Goal: Information Seeking & Learning: Check status

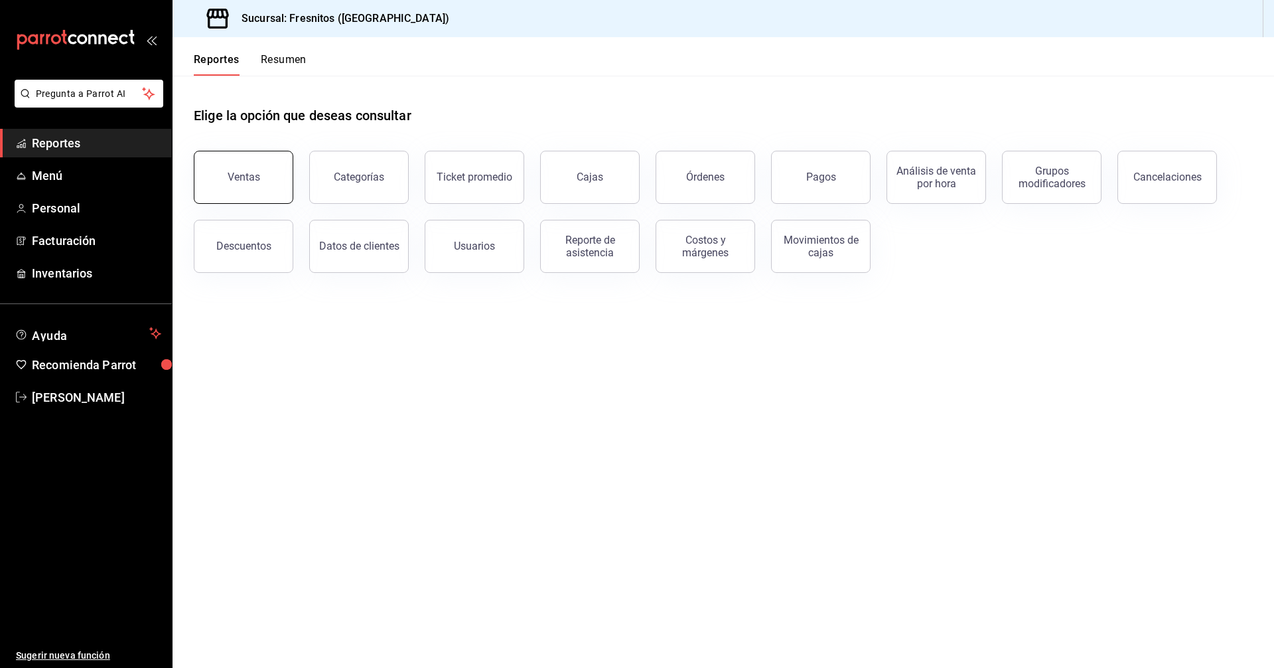
click at [264, 181] on button "Ventas" at bounding box center [244, 177] width 100 height 53
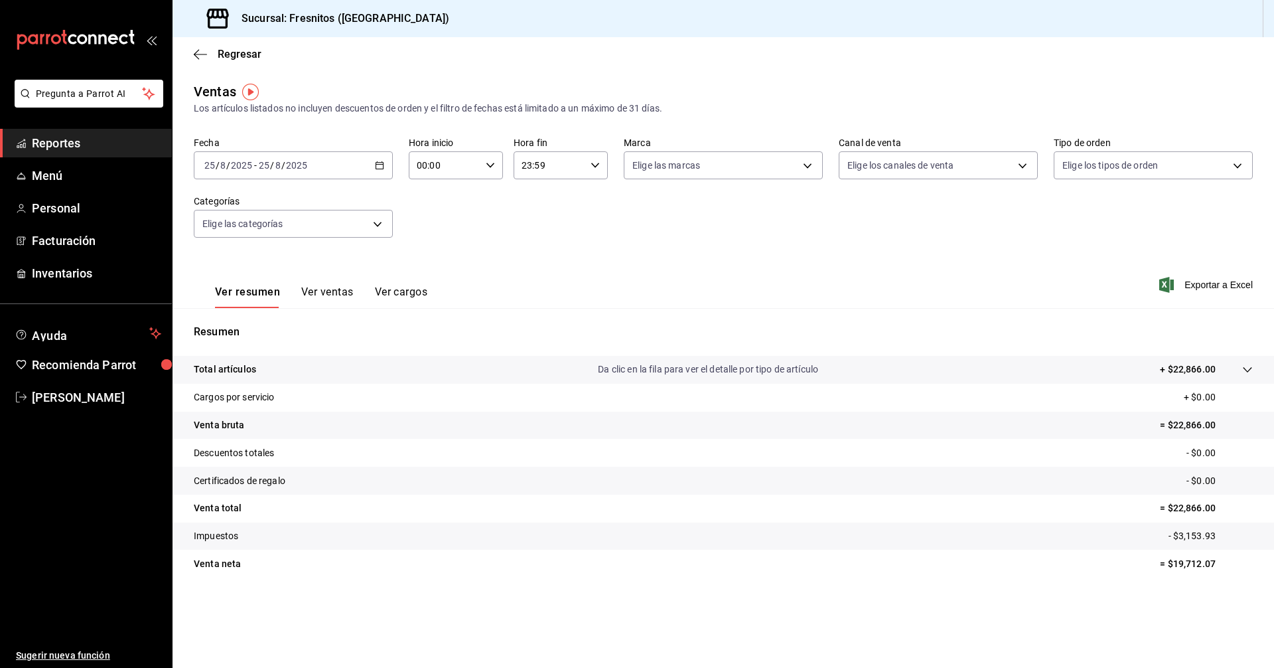
click at [379, 167] on icon "button" at bounding box center [379, 165] width 9 height 9
click at [260, 324] on span "Rango de fechas" at bounding box center [256, 325] width 103 height 14
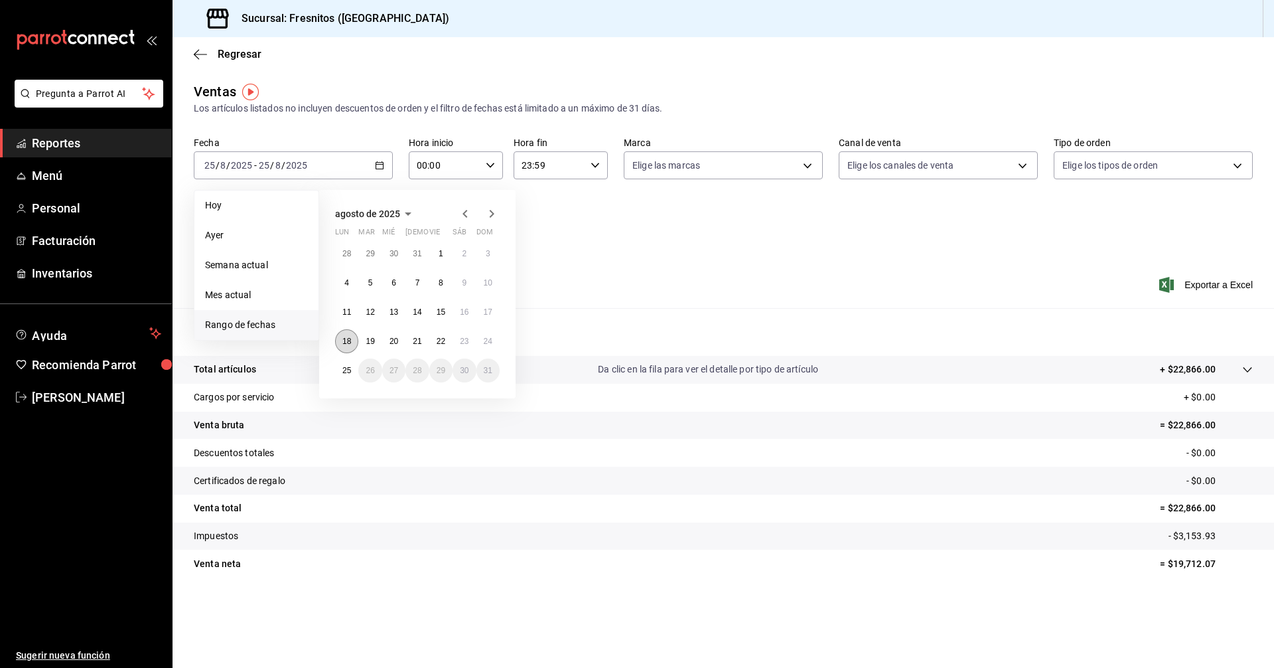
click at [349, 348] on button "18" at bounding box center [346, 341] width 23 height 24
click at [486, 343] on abbr "24" at bounding box center [488, 340] width 9 height 9
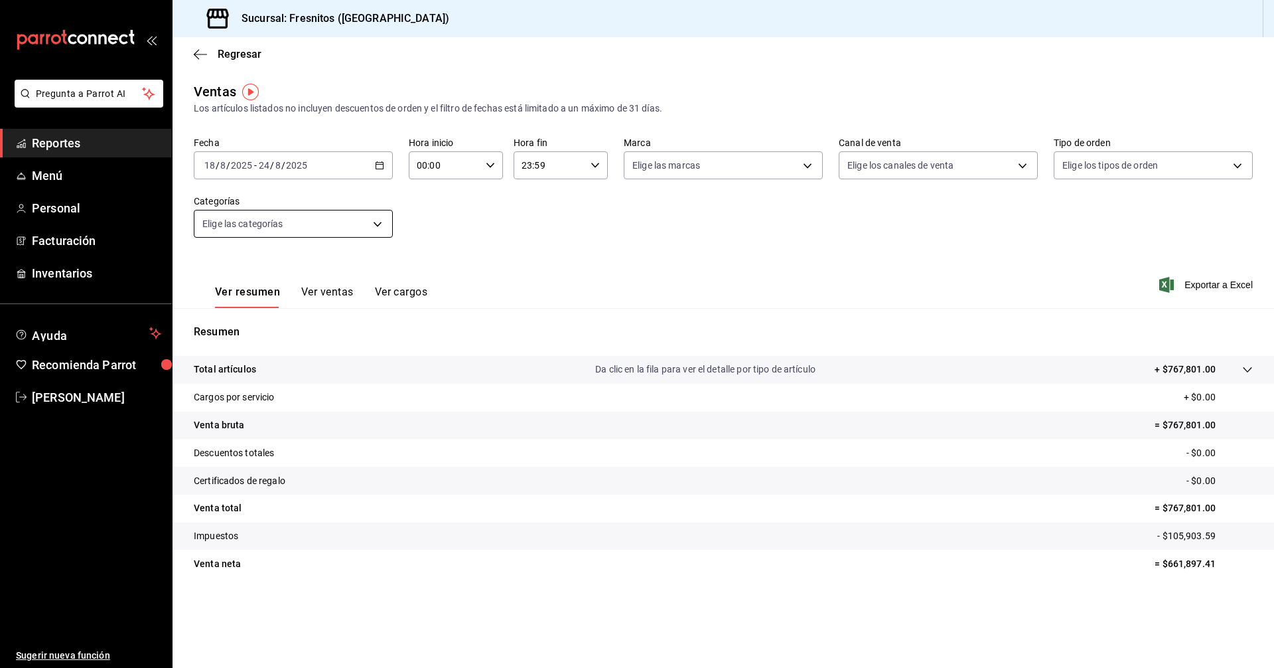
click at [381, 224] on body "Pregunta a Parrot AI Reportes Menú Personal Facturación Inventarios Ayuda Recom…" at bounding box center [637, 334] width 1274 height 668
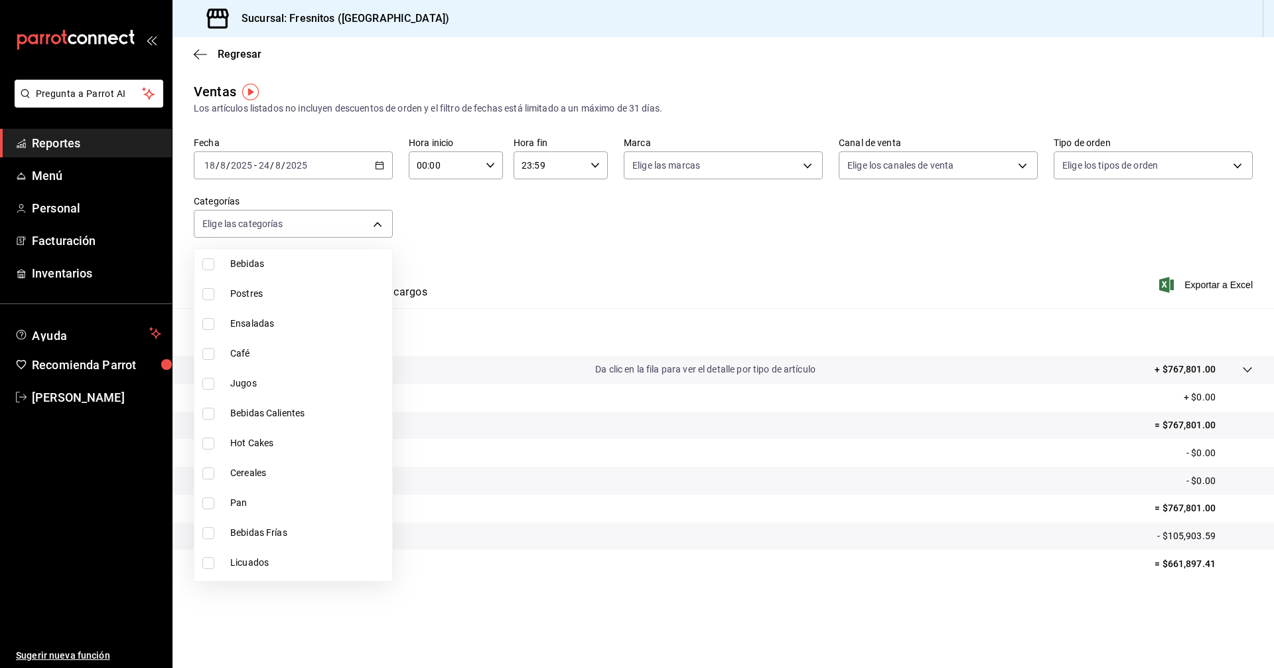
scroll to position [1237, 0]
drag, startPoint x: 208, startPoint y: 565, endPoint x: 192, endPoint y: 559, distance: 17.0
click at [207, 565] on input "checkbox" at bounding box center [208, 566] width 12 height 12
checkbox input "true"
type input "f6119913-d78b-4f89-b315-1376b93f7aa1"
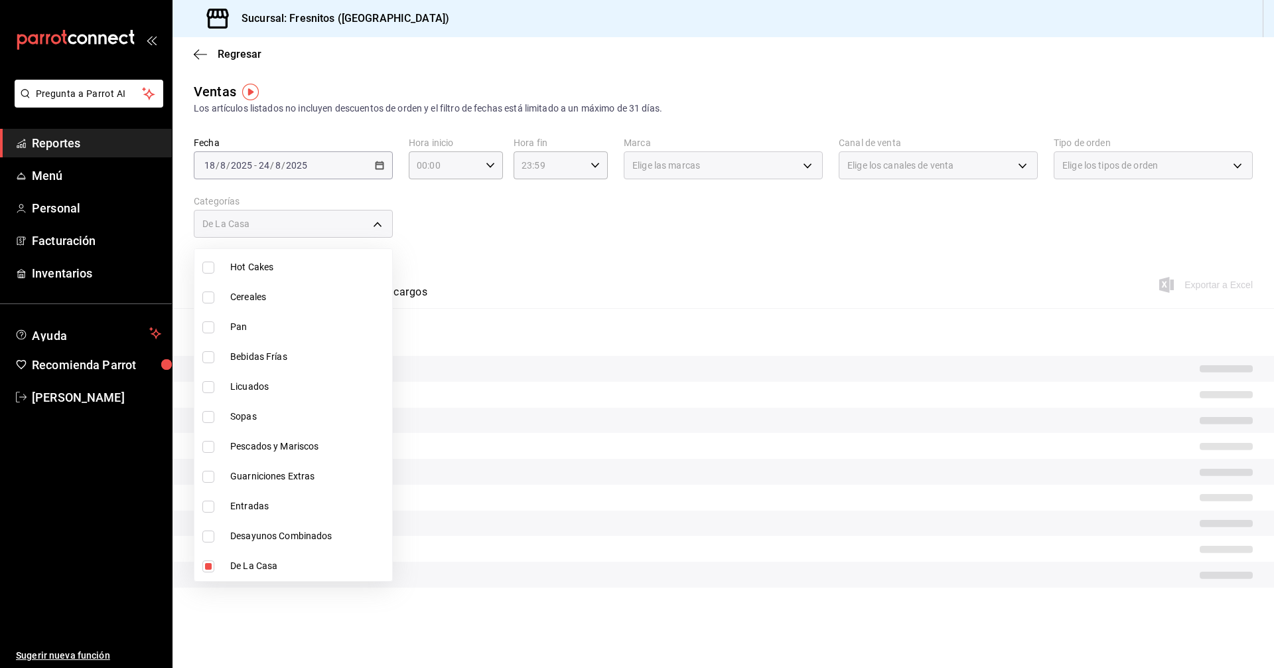
click at [629, 283] on div at bounding box center [637, 334] width 1274 height 668
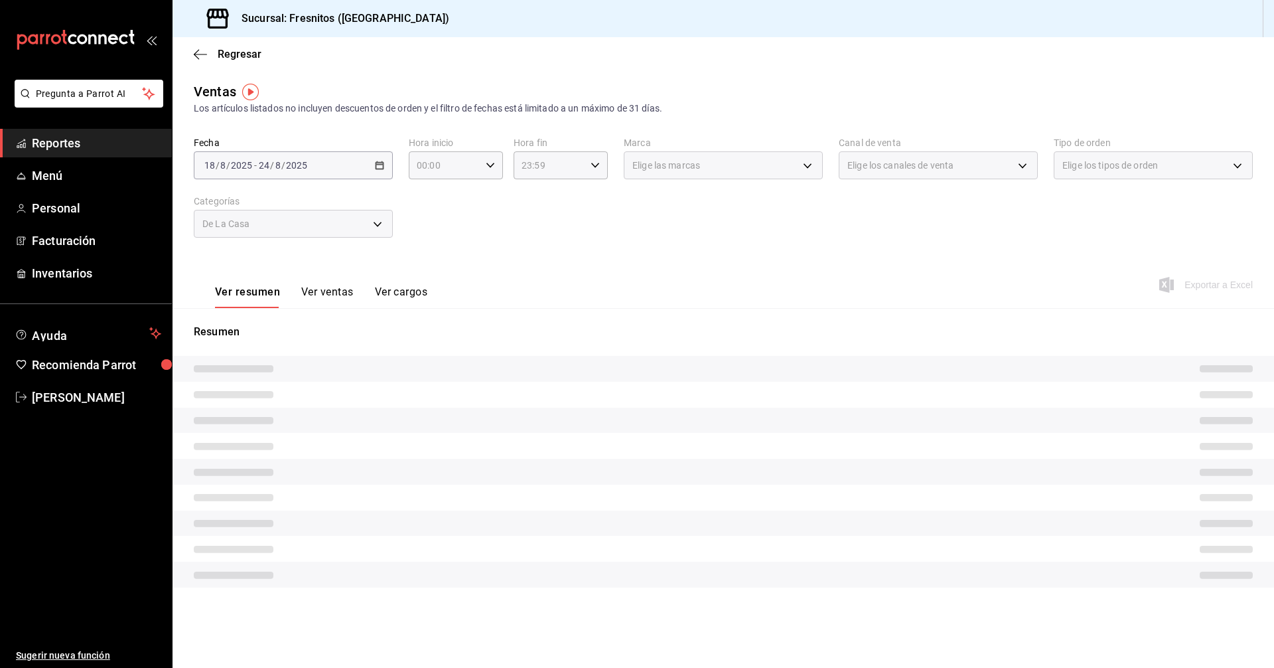
click at [331, 300] on button "Ver ventas" at bounding box center [327, 296] width 52 height 23
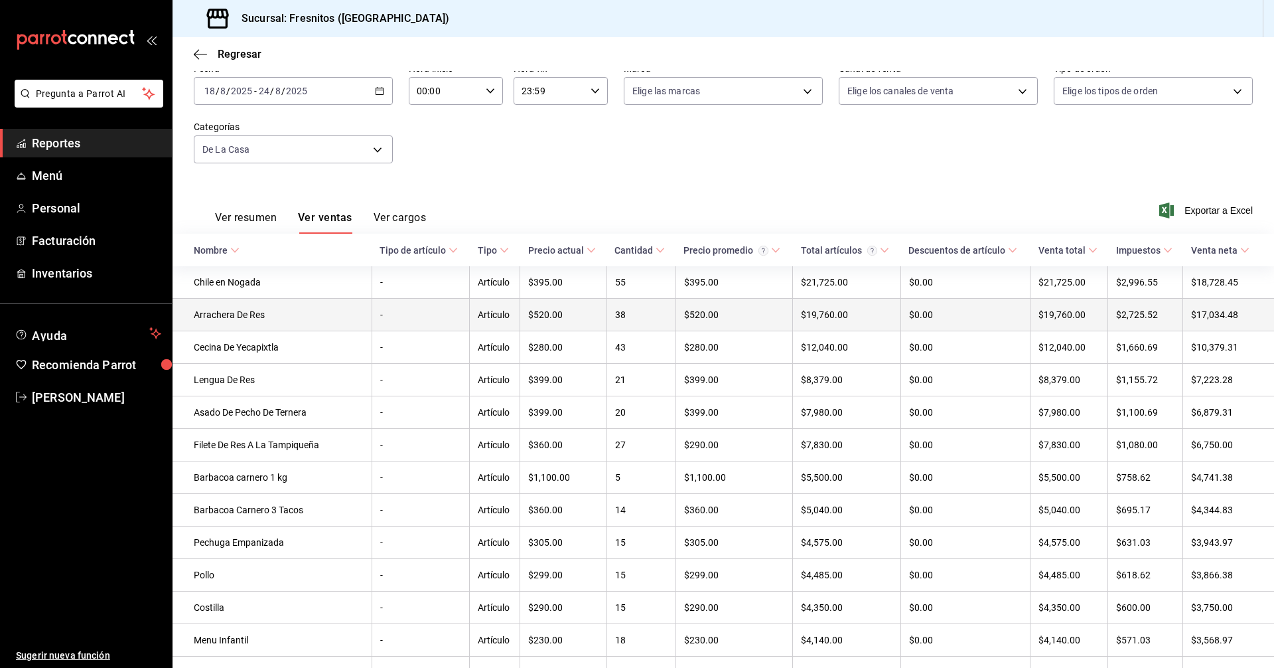
scroll to position [66, 0]
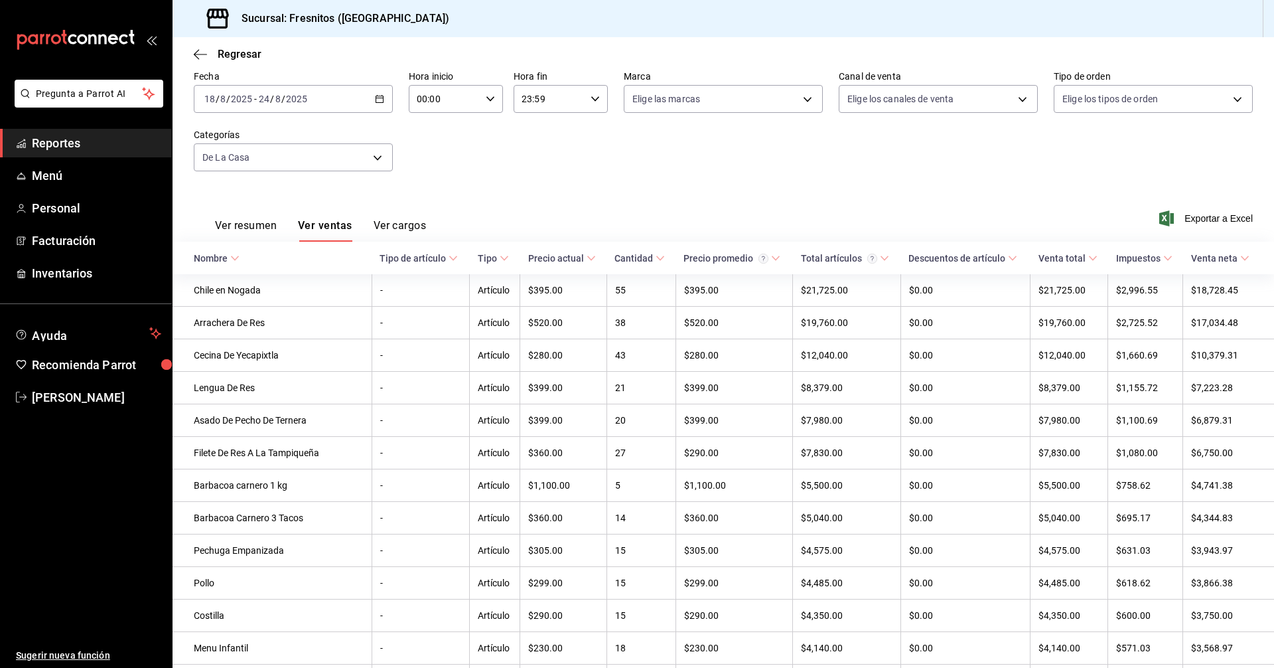
drag, startPoint x: 1168, startPoint y: 83, endPoint x: 1163, endPoint y: 78, distance: 7.1
click at [1166, 82] on div "Elige los tipos de orden" at bounding box center [1153, 96] width 199 height 33
click at [376, 93] on div "[DATE] [DATE] - [DATE] [DATE]" at bounding box center [293, 99] width 199 height 28
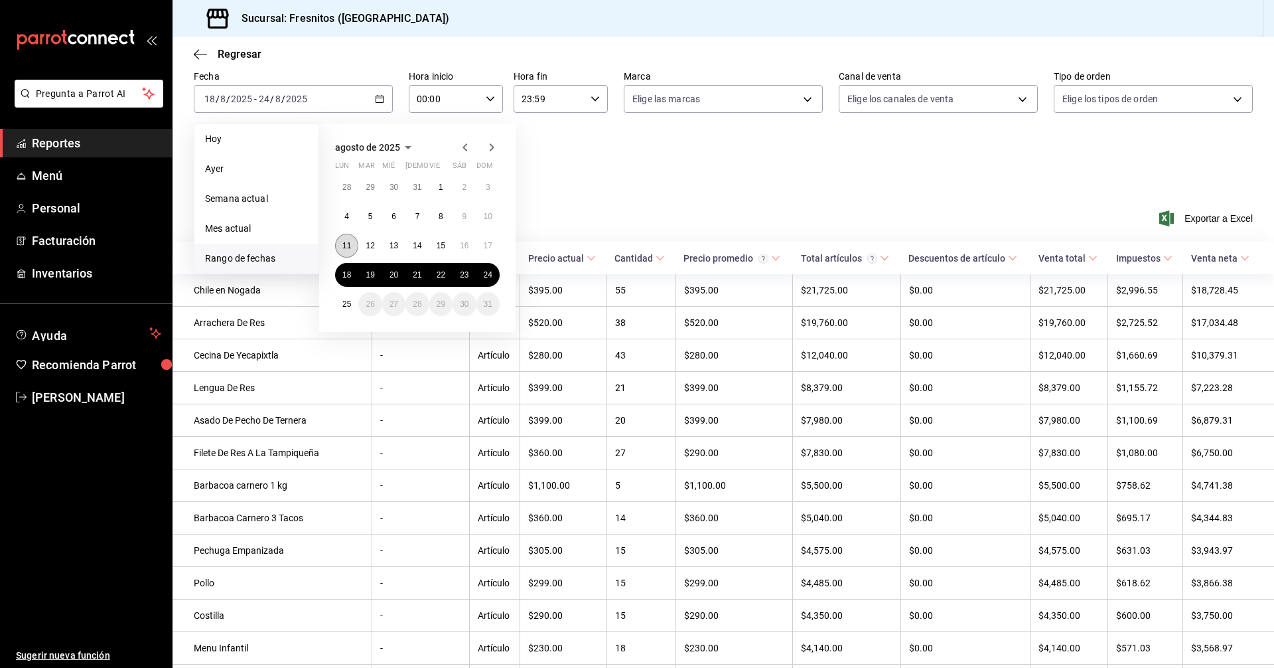
click at [356, 247] on button "11" at bounding box center [346, 246] width 23 height 24
click at [493, 247] on button "17" at bounding box center [487, 246] width 23 height 24
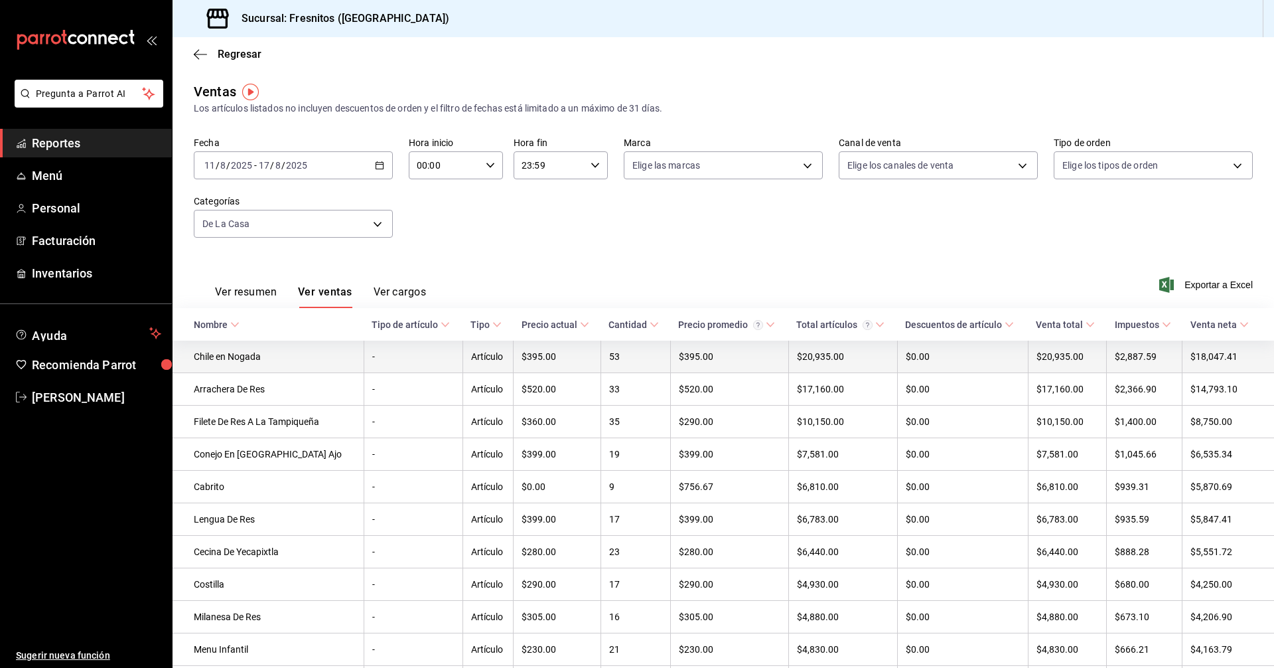
click at [630, 352] on td "53" at bounding box center [635, 356] width 70 height 33
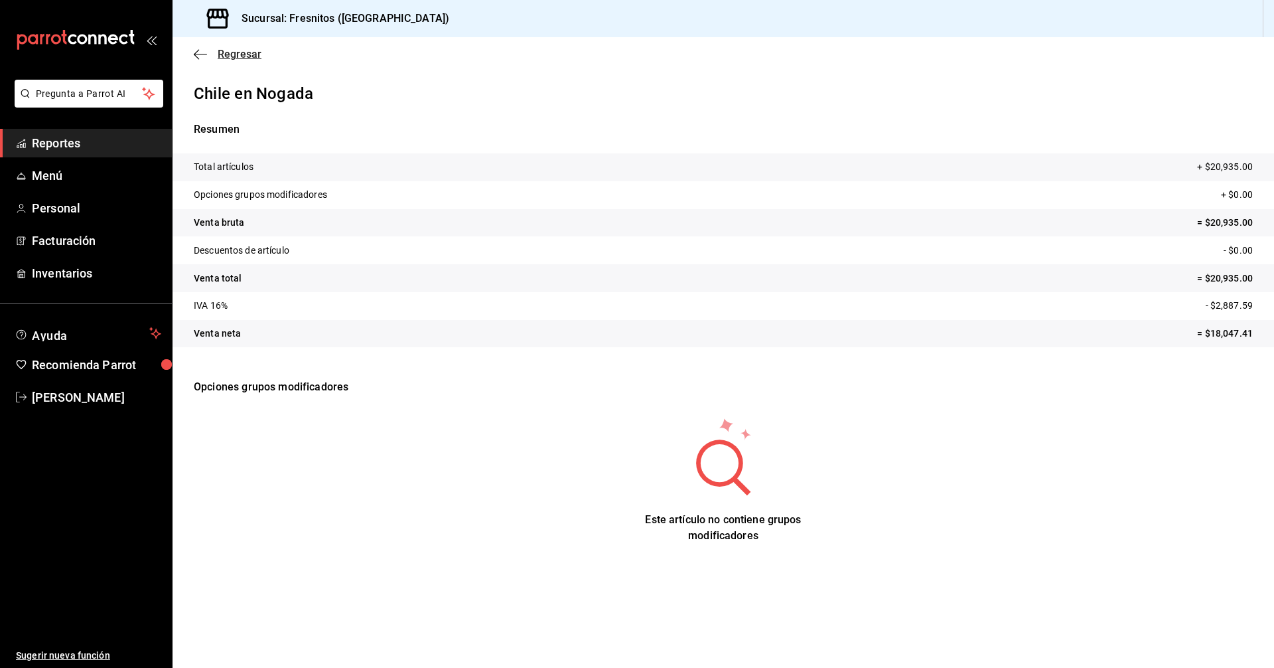
click at [232, 53] on span "Regresar" at bounding box center [240, 54] width 44 height 13
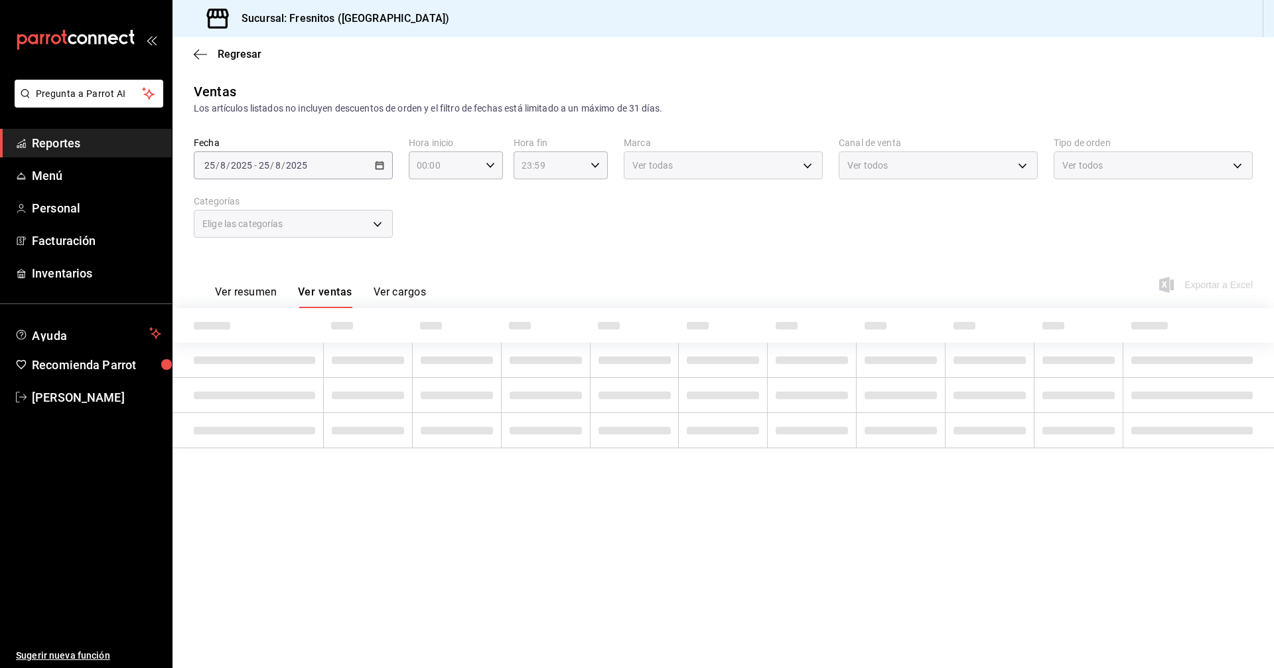
type input "f6119913-d78b-4f89-b315-1376b93f7aa1"
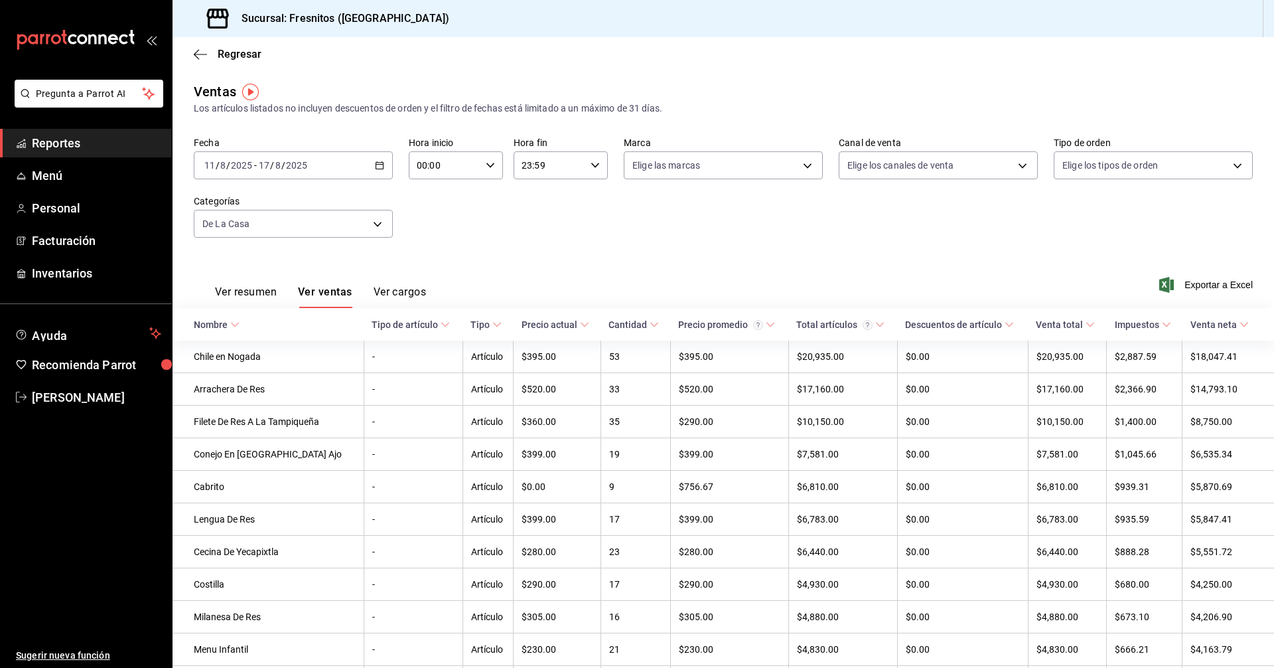
click at [382, 167] on \(Stroke\) "button" at bounding box center [380, 165] width 8 height 7
click at [266, 330] on span "Rango de fechas" at bounding box center [256, 325] width 103 height 14
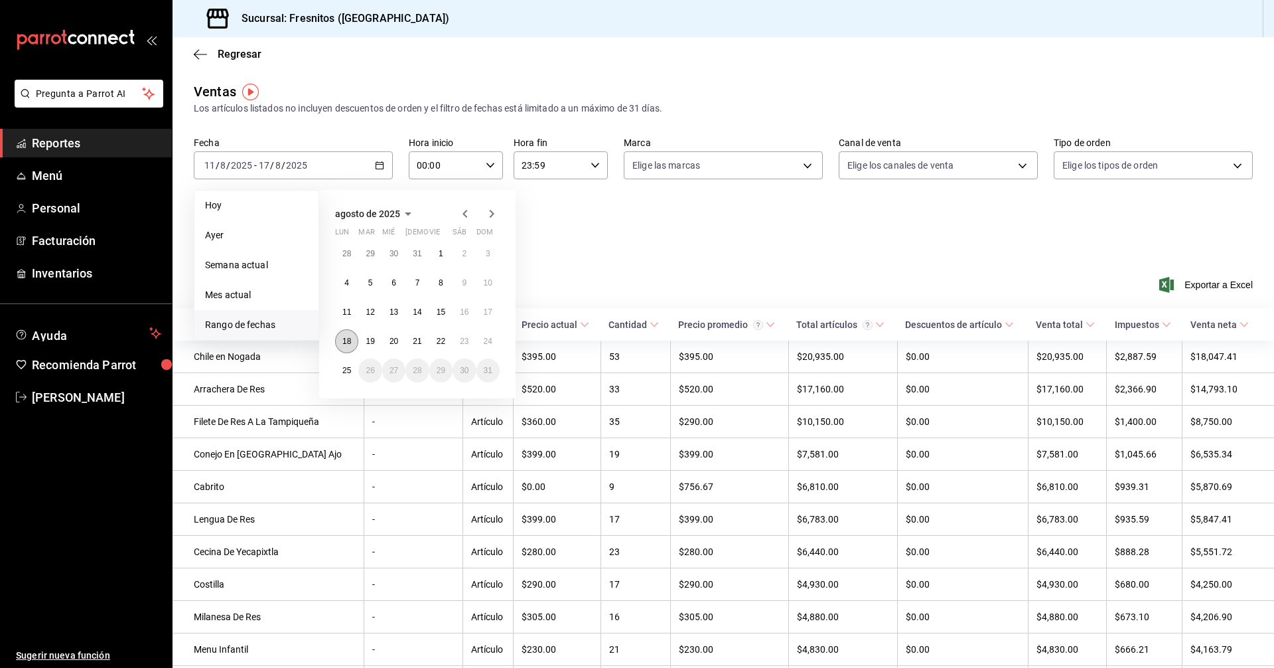
click at [346, 340] on abbr "18" at bounding box center [346, 340] width 9 height 9
click at [490, 344] on abbr "24" at bounding box center [488, 340] width 9 height 9
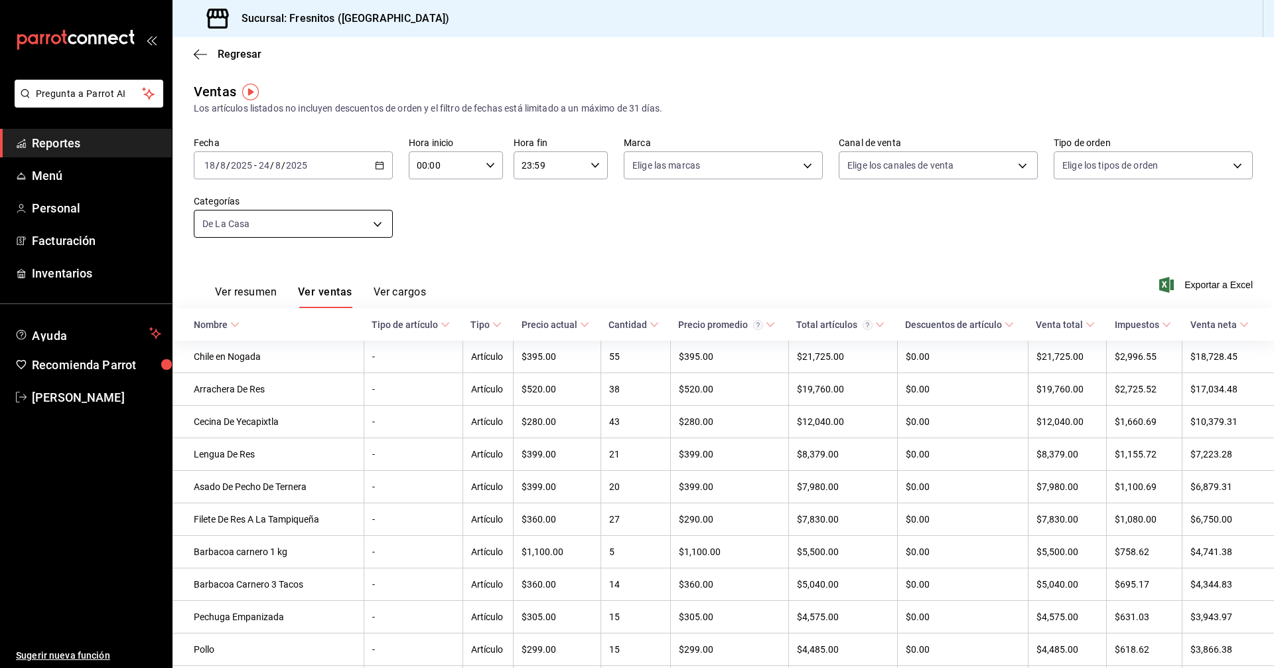
click at [372, 224] on body "Pregunta a Parrot AI Reportes Menú Personal Facturación Inventarios Ayuda Recom…" at bounding box center [637, 334] width 1274 height 668
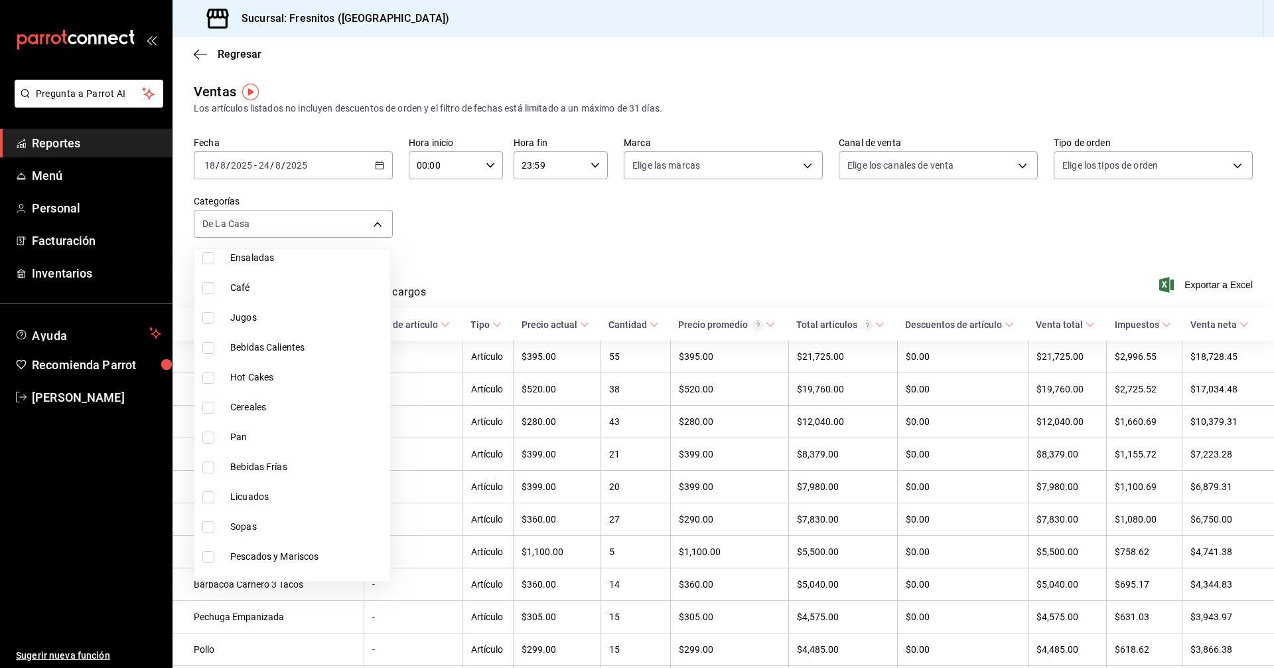
scroll to position [1237, 0]
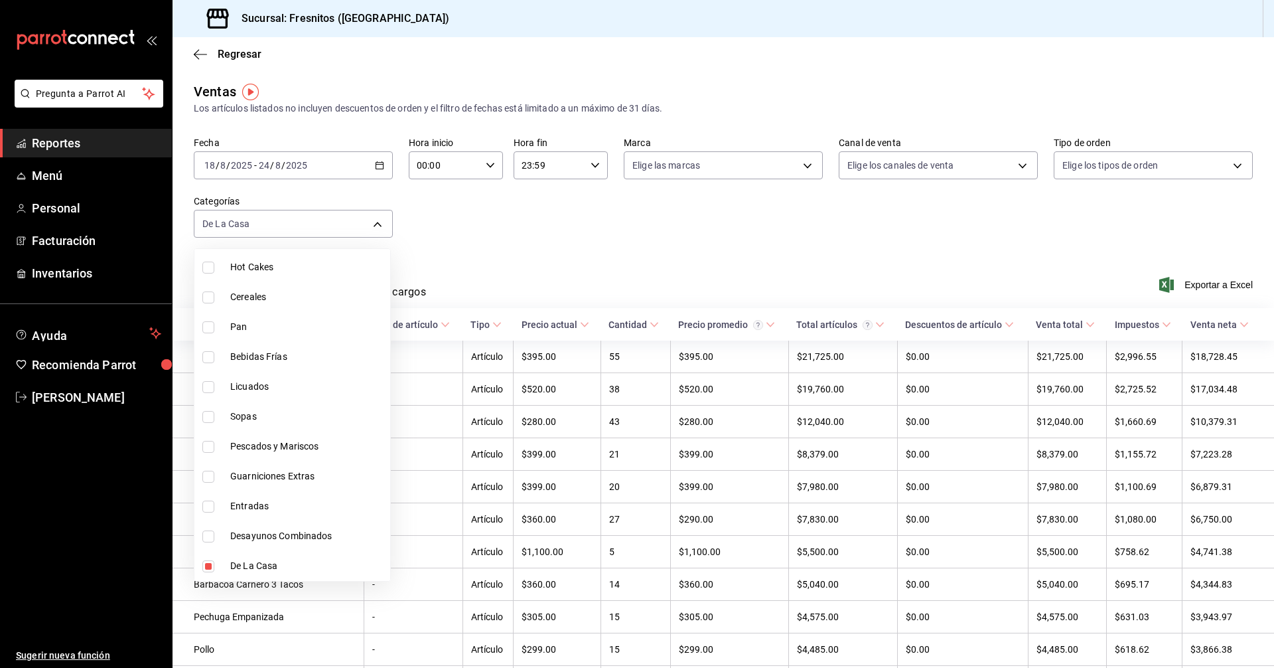
click at [210, 504] on input "checkbox" at bounding box center [208, 506] width 12 height 12
checkbox input "true"
type input "f6119913-d78b-4f89-b315-1376b93f7aa1,3dd7130d-623f-496b-8afd-ecd7a4aa8457"
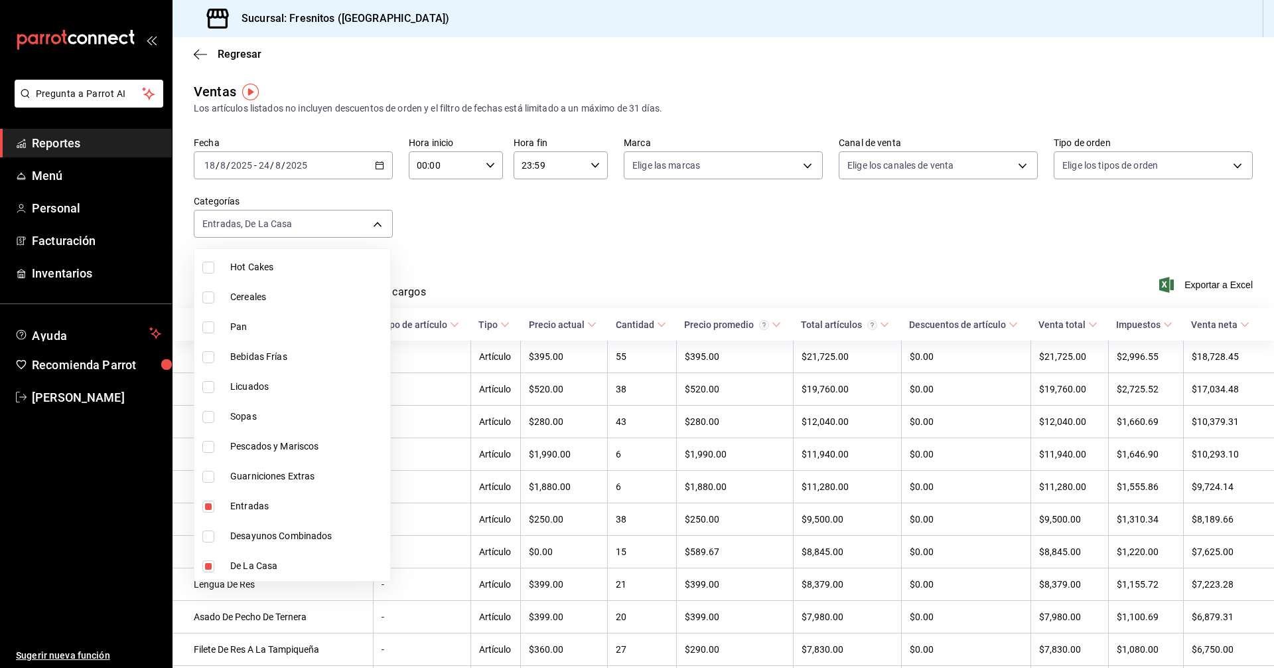
click at [207, 567] on input "checkbox" at bounding box center [208, 566] width 12 height 12
checkbox input "false"
type input "3dd7130d-623f-496b-8afd-ecd7a4aa8457"
click at [616, 251] on div at bounding box center [637, 334] width 1274 height 668
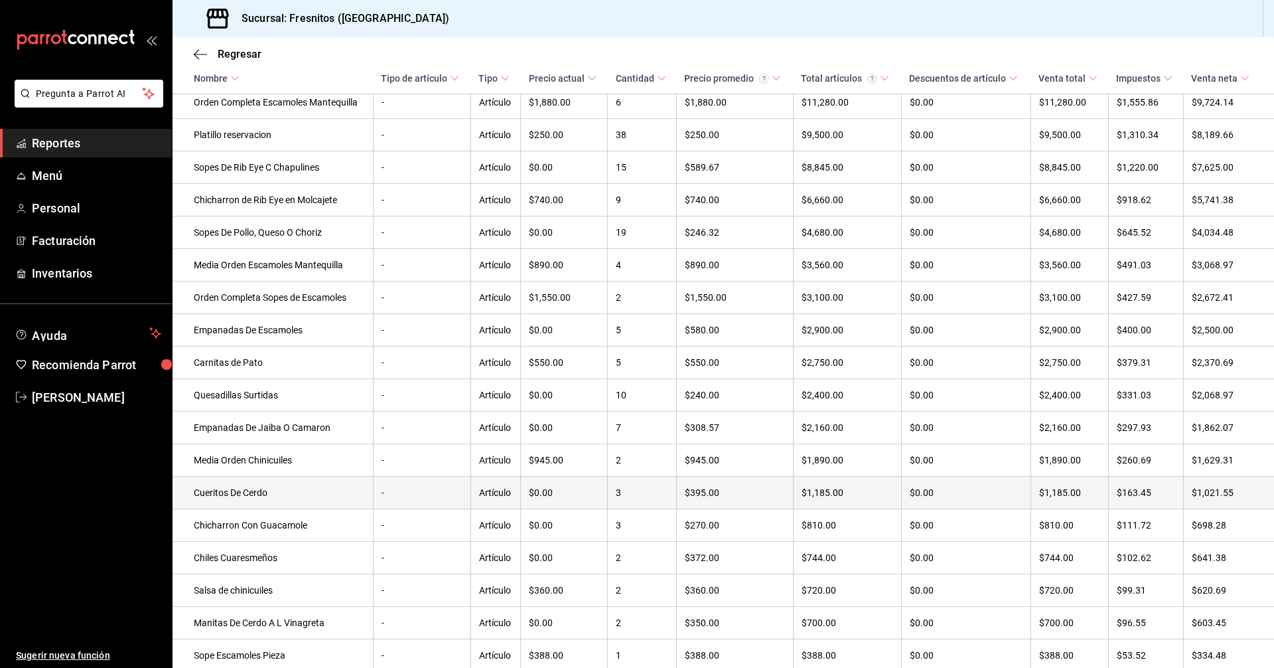
scroll to position [398, 0]
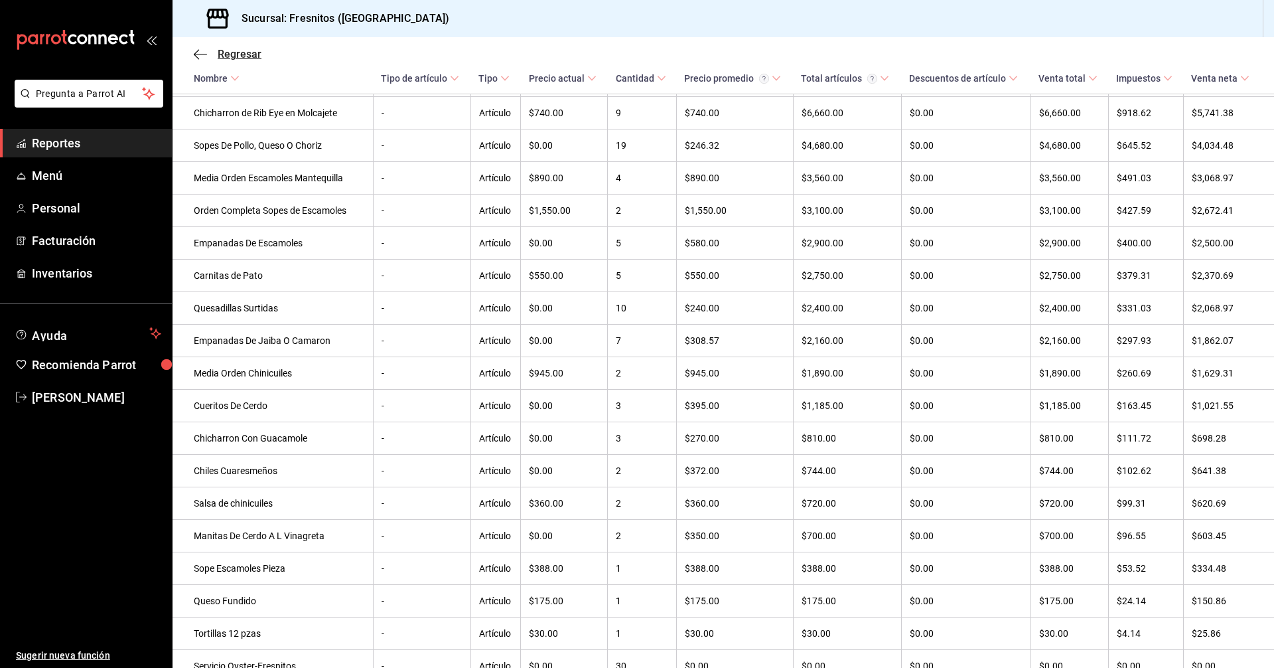
click at [249, 54] on span "Regresar" at bounding box center [240, 54] width 44 height 13
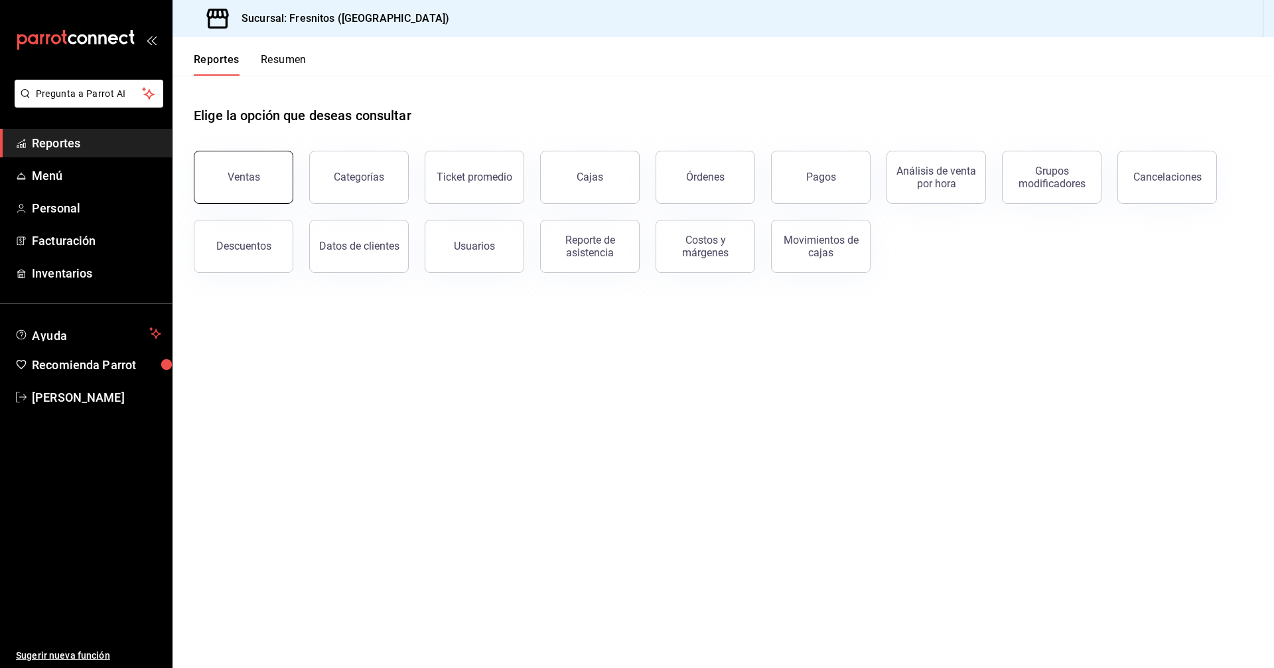
click at [258, 173] on div "Ventas" at bounding box center [244, 177] width 33 height 13
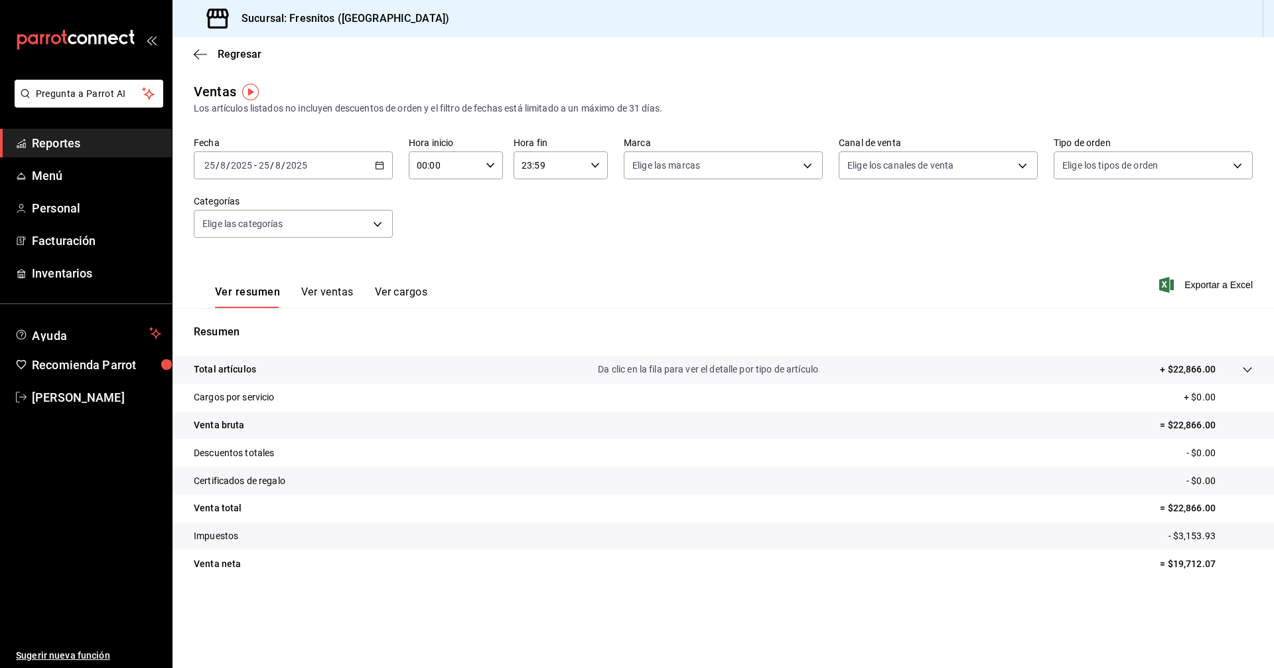
click at [378, 166] on icon "button" at bounding box center [379, 165] width 9 height 9
click at [251, 323] on span "Rango de fechas" at bounding box center [256, 325] width 103 height 14
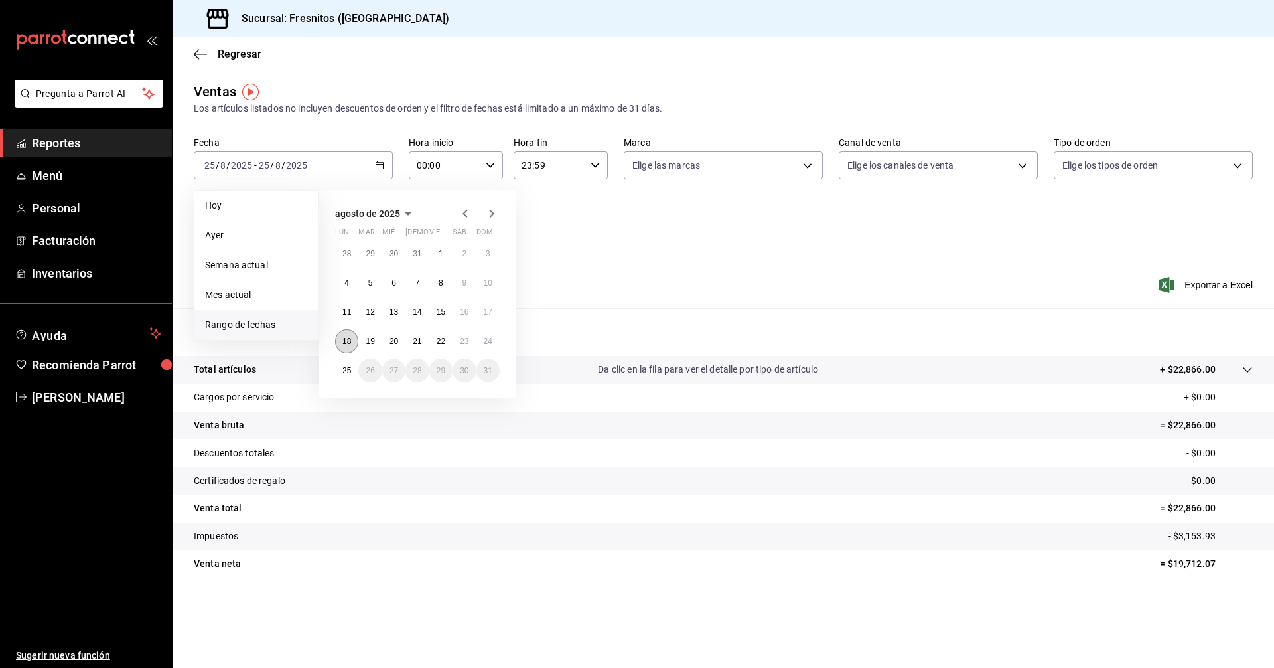
click at [344, 340] on abbr "18" at bounding box center [346, 340] width 9 height 9
click at [487, 348] on button "24" at bounding box center [487, 341] width 23 height 24
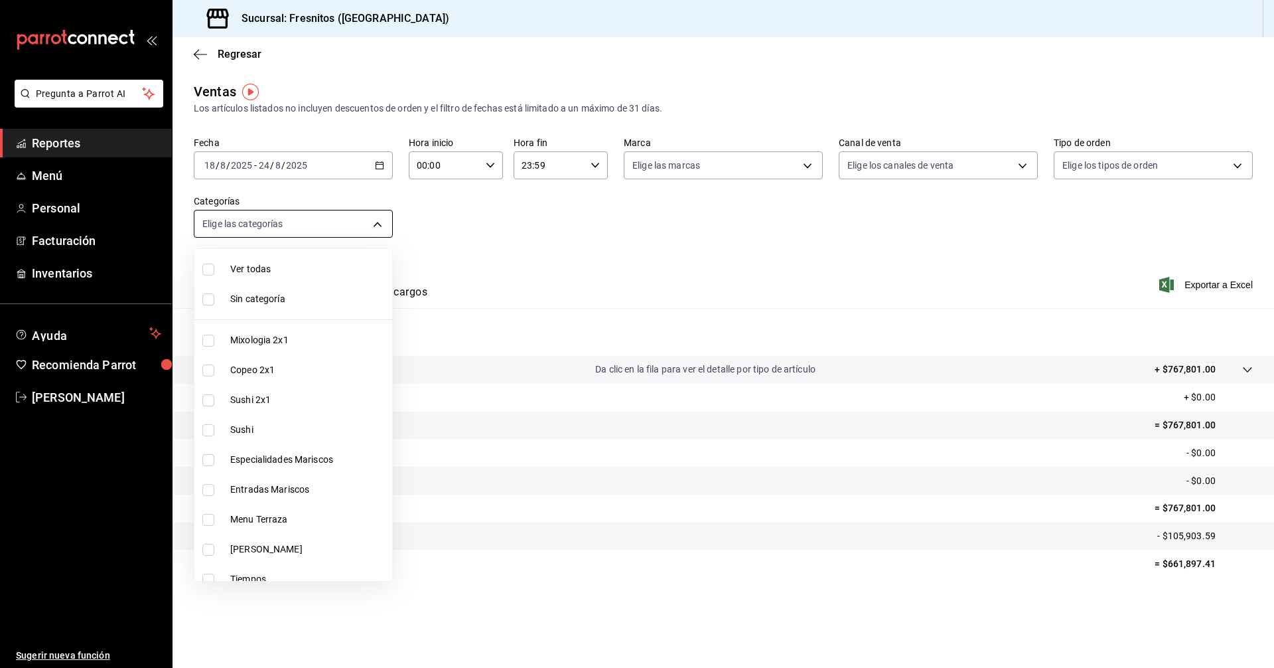
click at [382, 224] on body "Pregunta a Parrot AI Reportes Menú Personal Facturación Inventarios Ayuda Recom…" at bounding box center [637, 334] width 1274 height 668
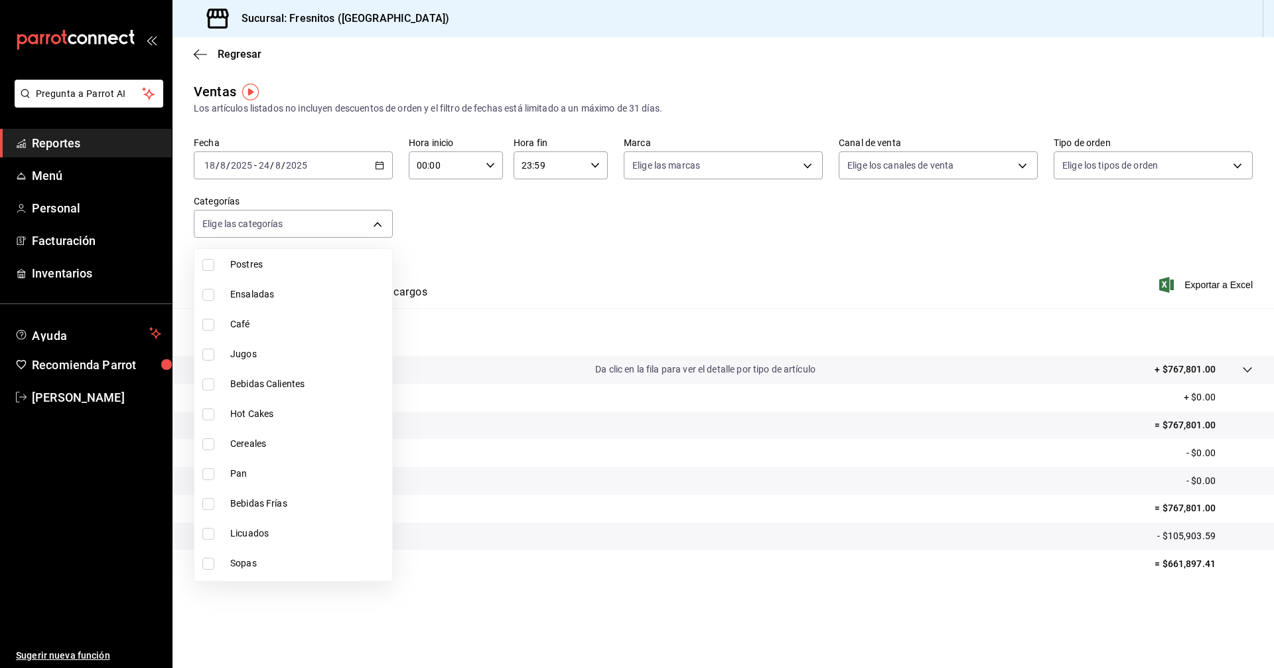
scroll to position [1237, 0]
click at [210, 565] on input "checkbox" at bounding box center [208, 566] width 12 height 12
checkbox input "true"
type input "f6119913-d78b-4f89-b315-1376b93f7aa1"
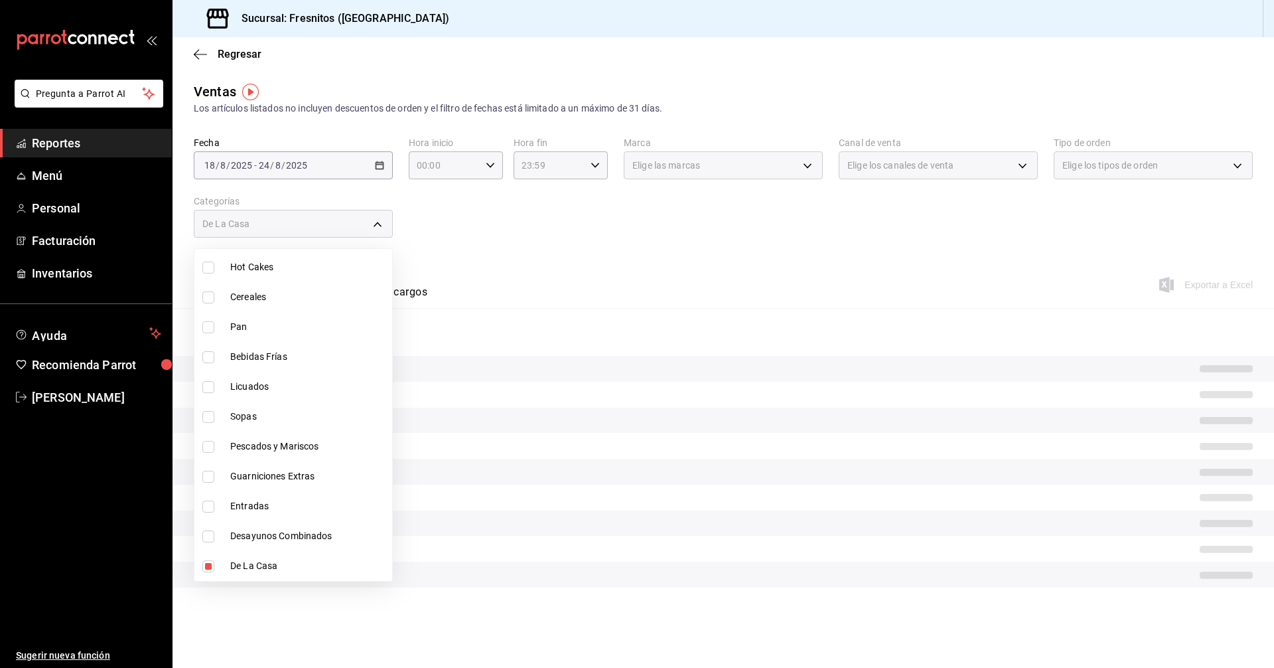
click at [210, 539] on input "checkbox" at bounding box center [208, 536] width 12 height 12
checkbox input "true"
type input "f6119913-d78b-4f89-b315-1376b93f7aa1,595c7a15-2ed7-41c2-b782-00710019d552"
click at [675, 257] on div at bounding box center [637, 334] width 1274 height 668
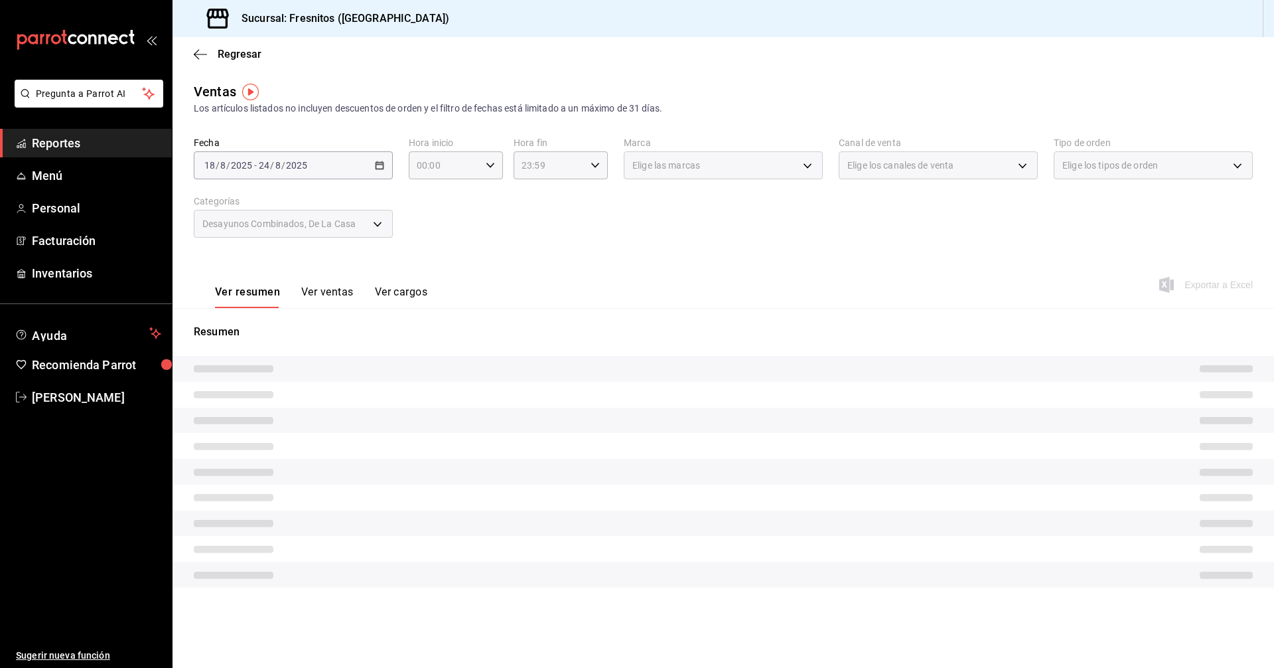
click at [317, 282] on div "Ver resumen Ver ventas Ver cargos" at bounding box center [311, 288] width 234 height 38
click at [317, 288] on button "Ver ventas" at bounding box center [327, 296] width 52 height 23
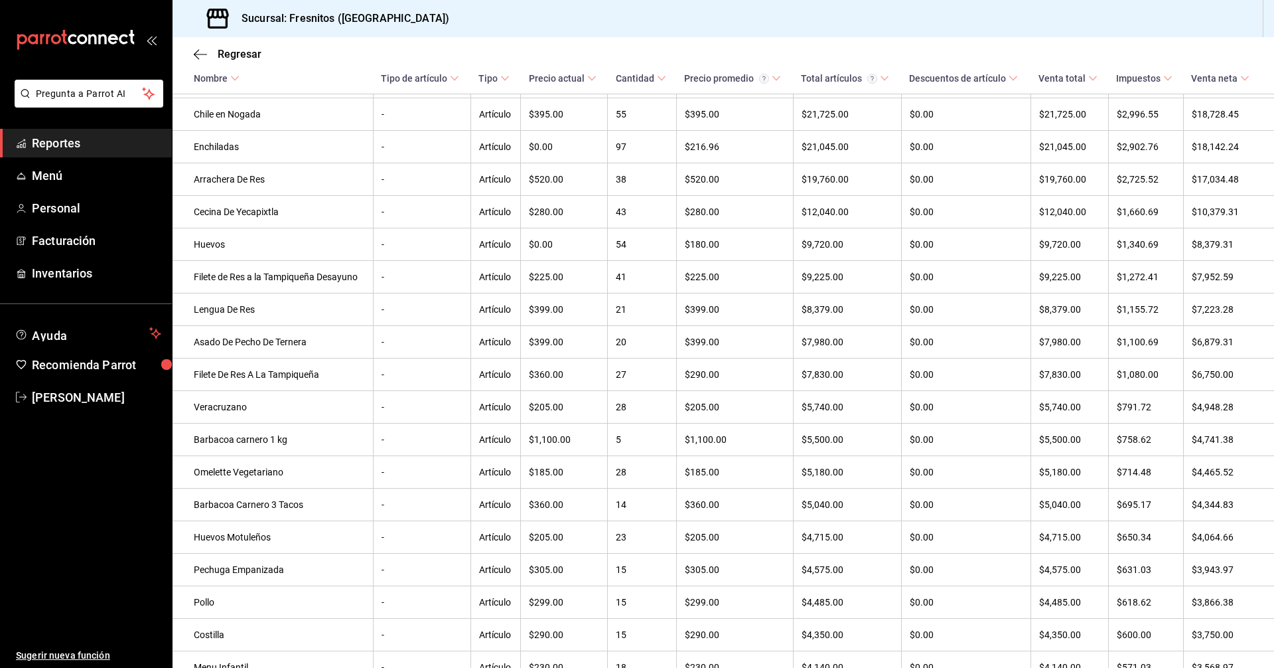
scroll to position [265, 0]
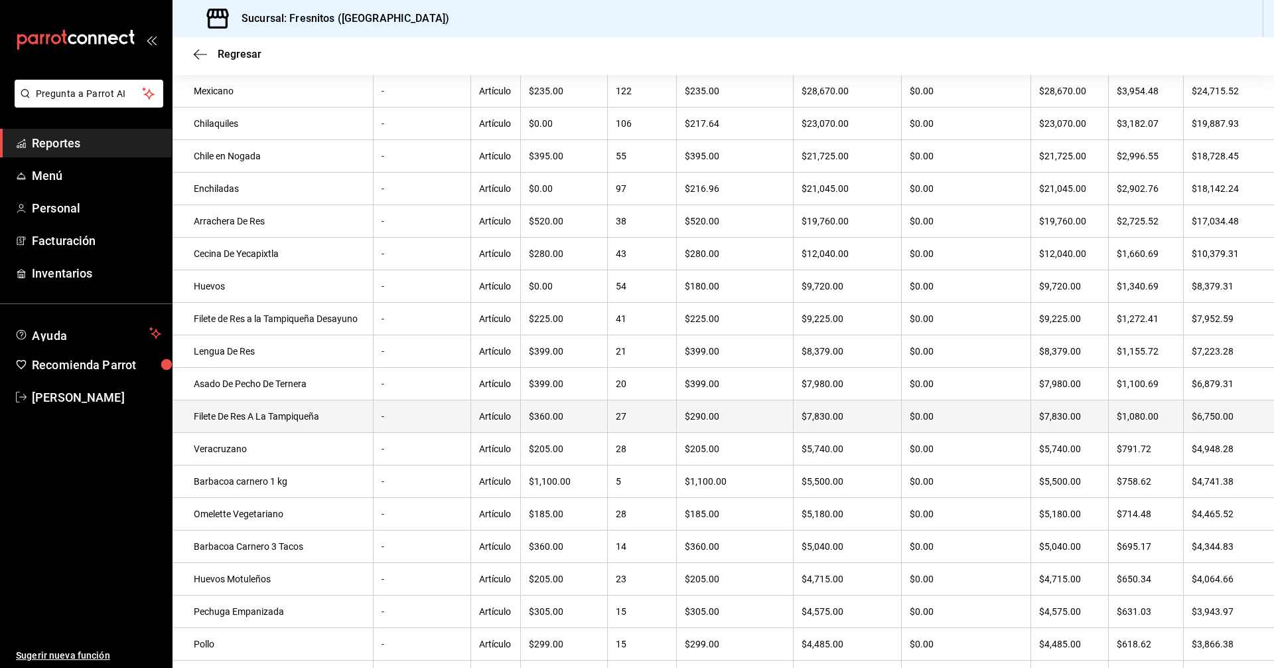
click at [298, 20] on button "Ver ventas" at bounding box center [325, 31] width 54 height 23
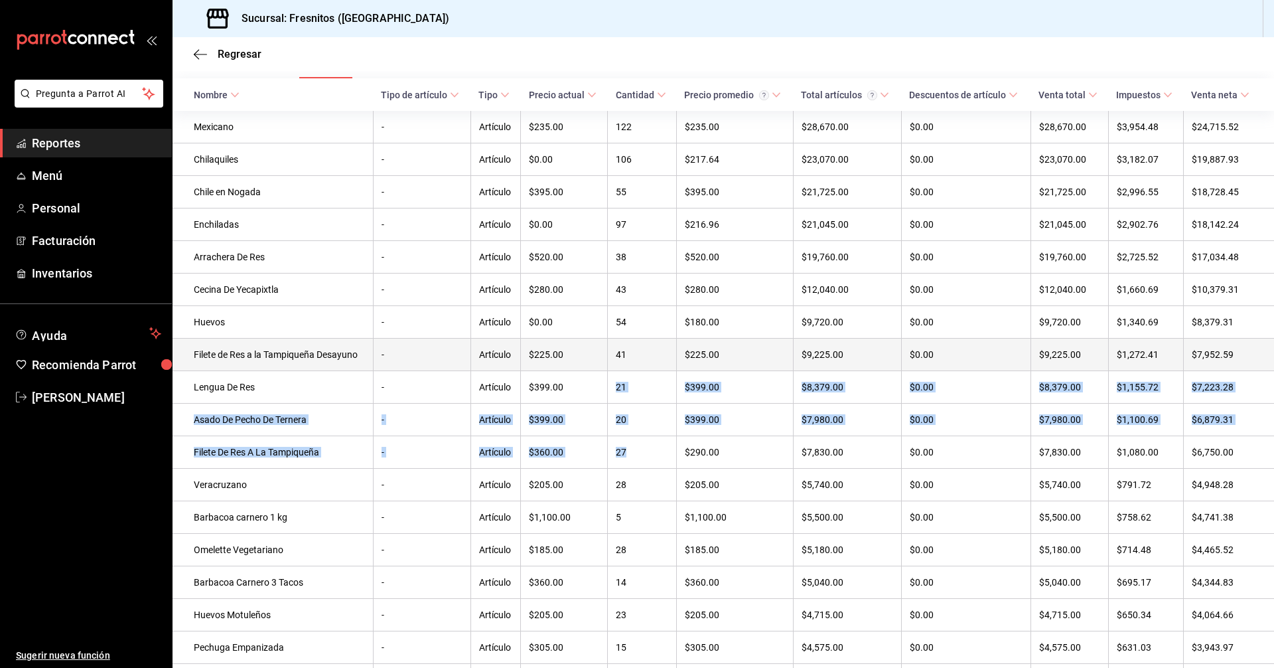
drag, startPoint x: 666, startPoint y: 415, endPoint x: 369, endPoint y: 379, distance: 299.5
